Goal: Information Seeking & Learning: Understand process/instructions

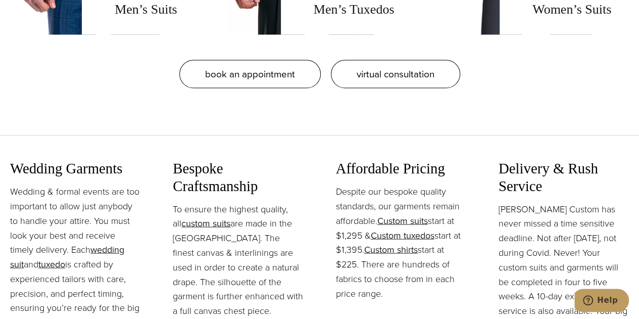
scroll to position [993, 0]
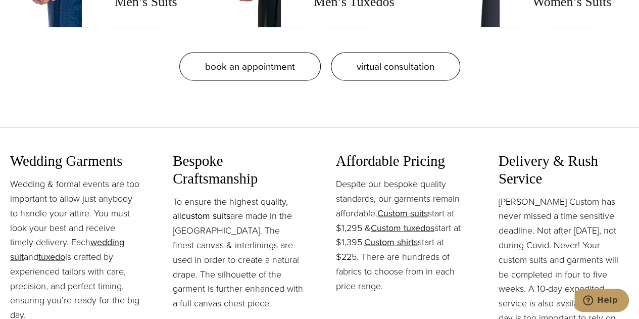
click at [206, 214] on link "custom suits" at bounding box center [205, 215] width 49 height 13
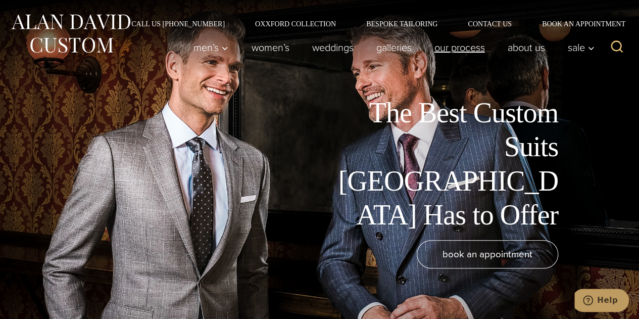
click at [454, 52] on link "Our Process" at bounding box center [459, 47] width 73 height 20
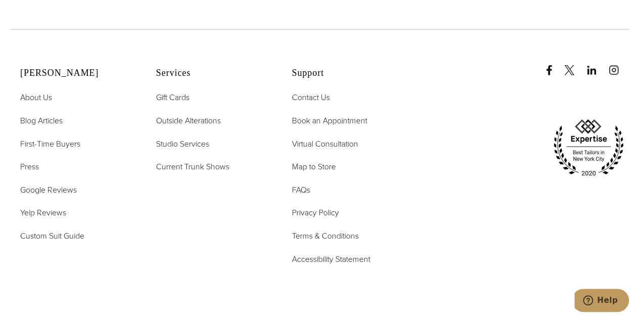
scroll to position [2974, 0]
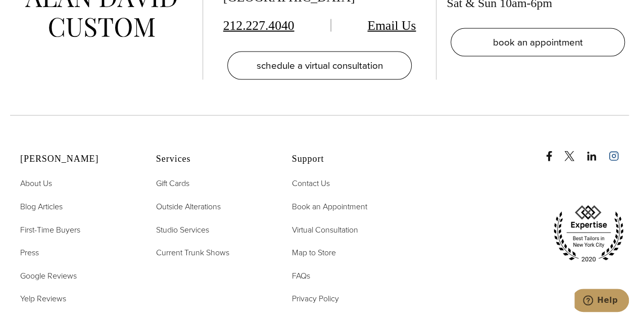
click at [611, 151] on icon "instagram" at bounding box center [614, 156] width 10 height 10
